Goal: Task Accomplishment & Management: Complete application form

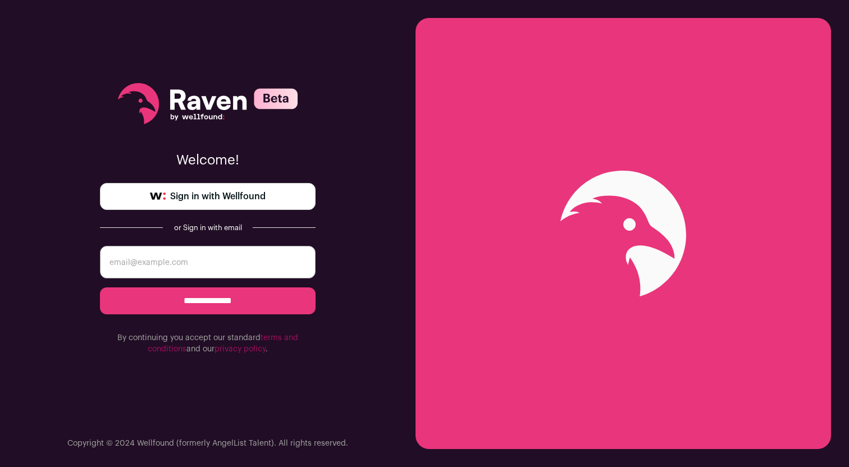
click at [218, 202] on span "Sign in with Wellfound" at bounding box center [217, 196] width 95 height 13
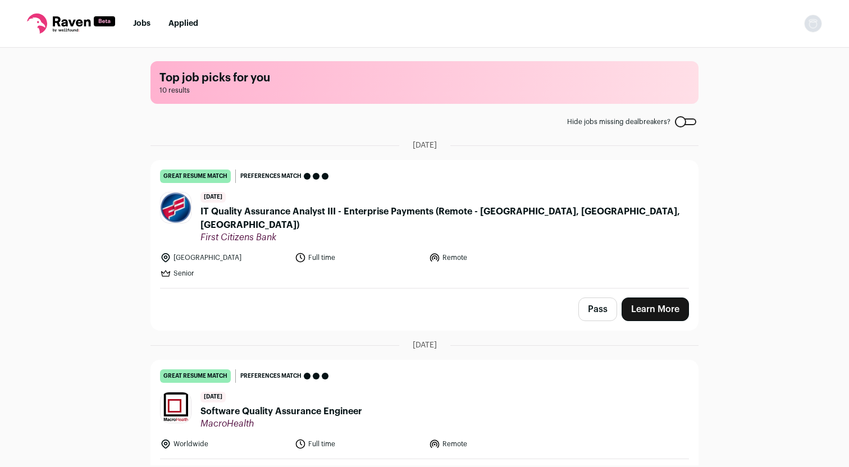
click at [359, 211] on span "IT Quality Assurance Analyst III - Enterprise Payments (Remote - [GEOGRAPHIC_DA…" at bounding box center [445, 218] width 489 height 27
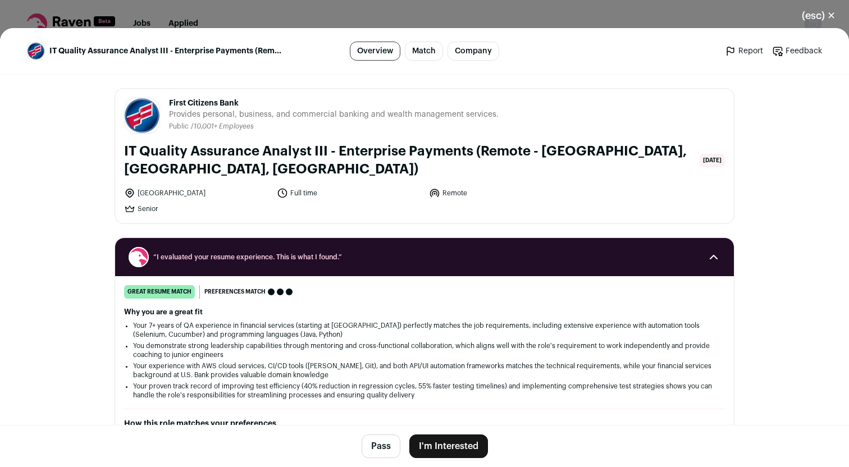
click at [461, 449] on button "I'm Interested" at bounding box center [448, 447] width 79 height 24
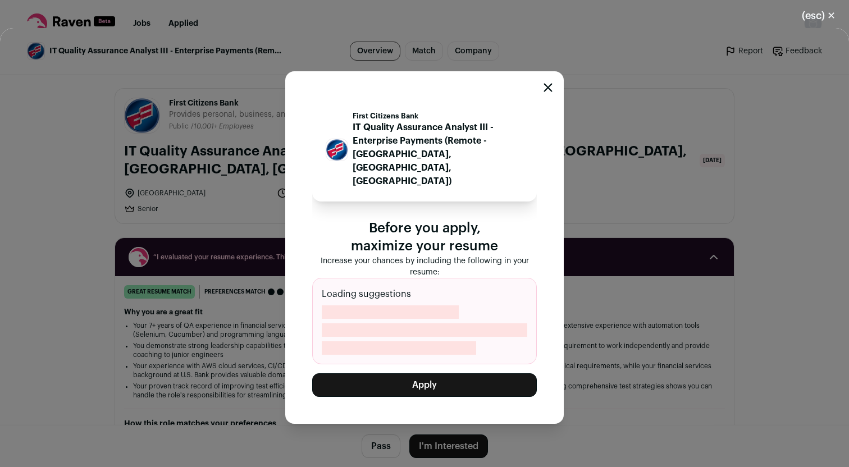
click at [447, 377] on button "Apply" at bounding box center [424, 385] width 225 height 24
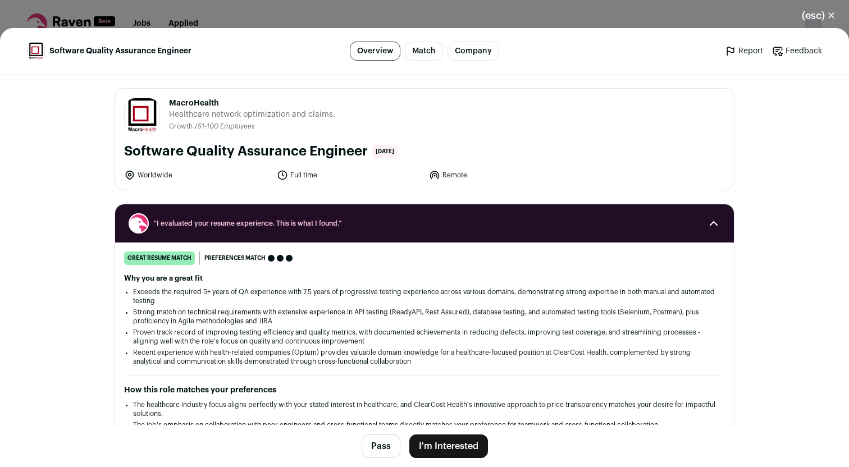
click at [465, 449] on button "I'm Interested" at bounding box center [448, 447] width 79 height 24
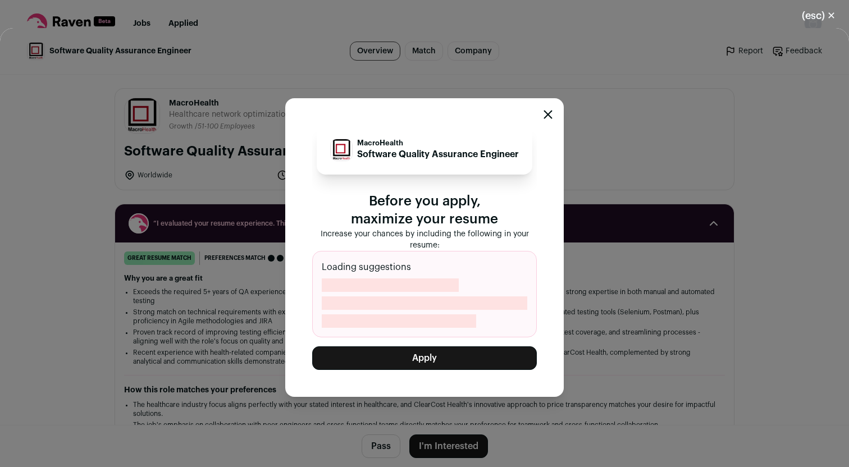
click at [440, 357] on button "Apply" at bounding box center [424, 359] width 225 height 24
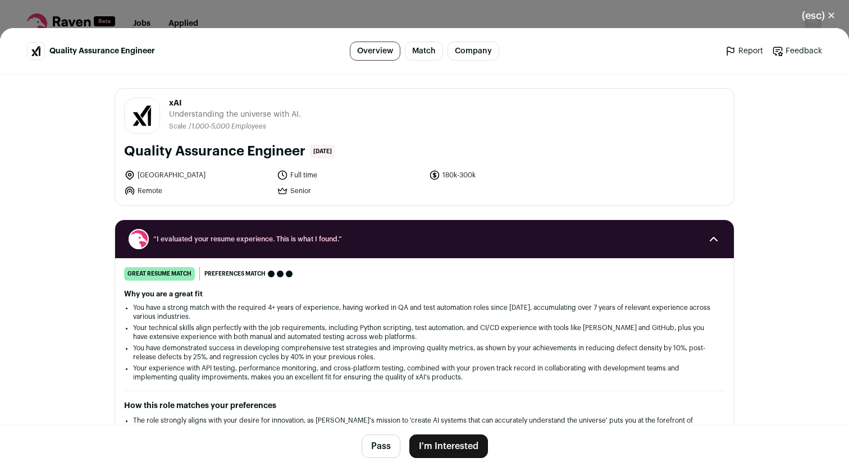
click at [831, 13] on button "(esc) ✕" at bounding box center [819, 15] width 61 height 25
